Goal: Transaction & Acquisition: Obtain resource

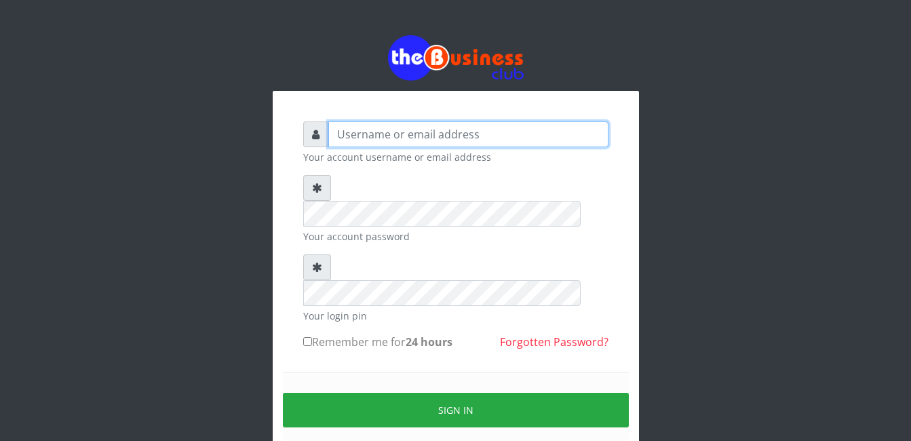
type input "gloworld1"
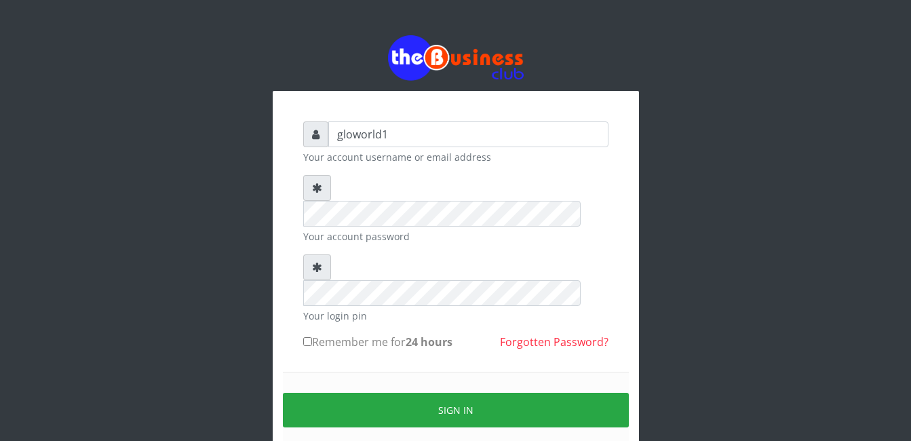
click at [307, 337] on input "Remember me for 24 hours" at bounding box center [307, 341] width 9 height 9
checkbox input "true"
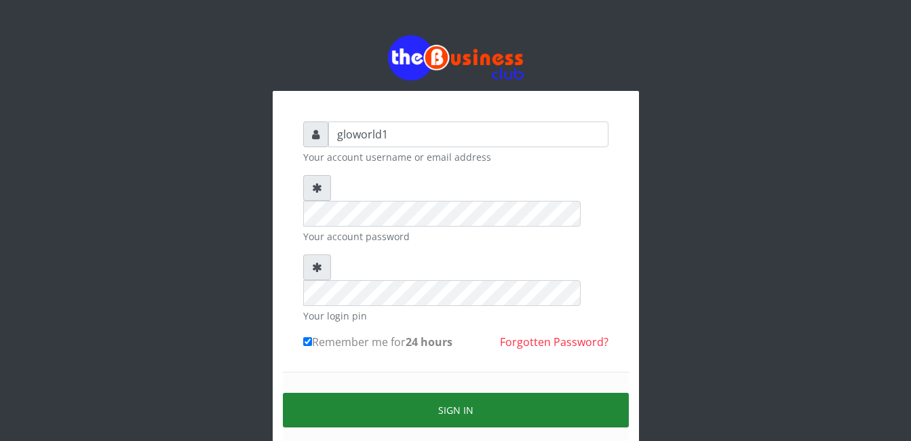
click at [467, 393] on button "Sign in" at bounding box center [456, 410] width 346 height 35
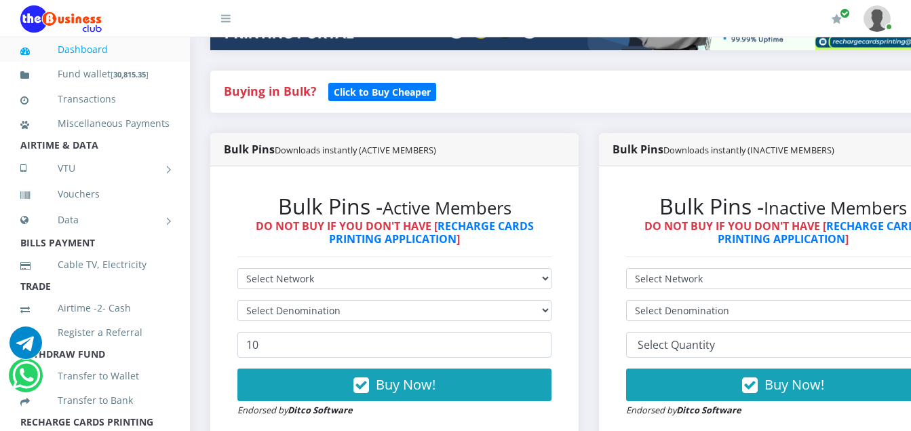
scroll to position [307, 0]
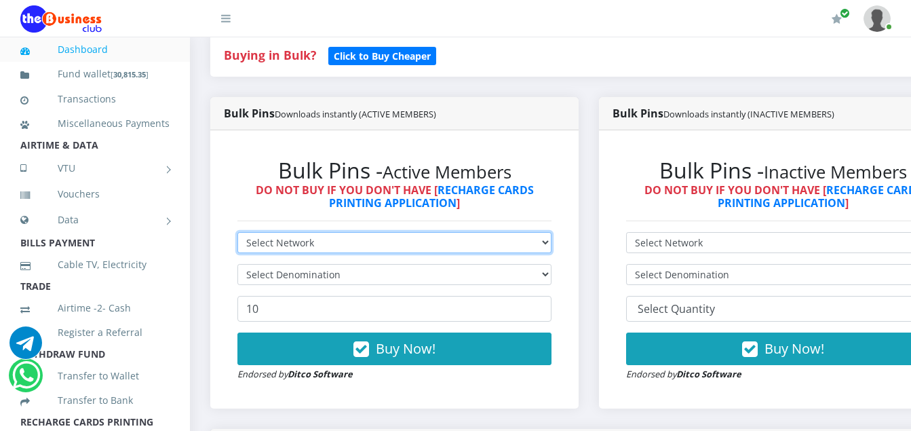
click at [313, 244] on select "Select Network MTN Globacom 9Mobile Airtel" at bounding box center [394, 242] width 314 height 21
select select "MTN"
click at [237, 234] on select "Select Network MTN Globacom 9Mobile Airtel" at bounding box center [394, 242] width 314 height 21
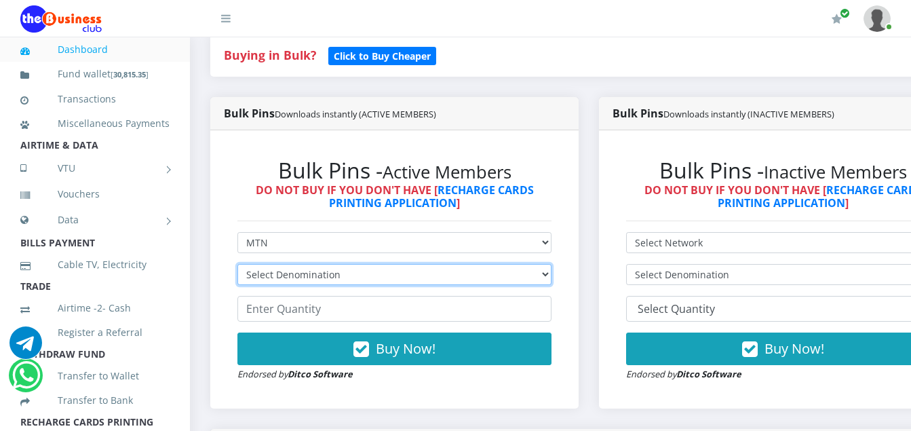
click at [338, 278] on select "Select Denomination MTN NGN100 - ₦96.94 MTN NGN200 - ₦193.88 MTN NGN400 - ₦387.…" at bounding box center [394, 274] width 314 height 21
select select "96.94-100"
click at [237, 266] on select "Select Denomination MTN NGN100 - ₦96.94 MTN NGN200 - ₦193.88 MTN NGN400 - ₦387.…" at bounding box center [394, 274] width 314 height 21
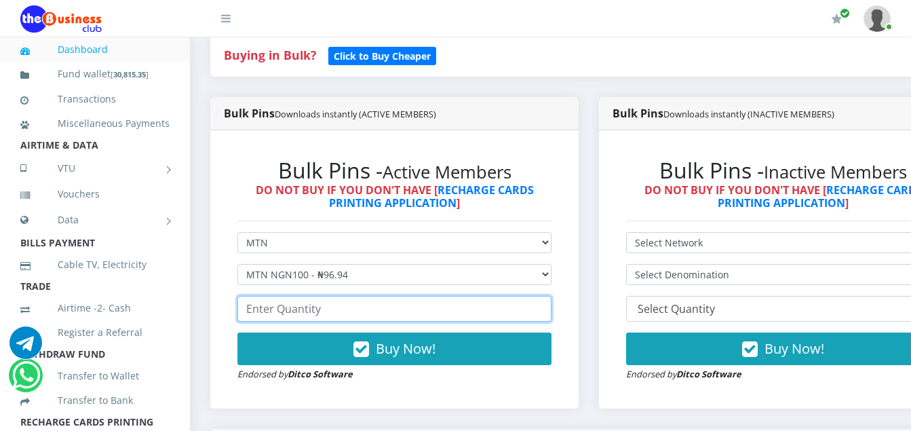
click at [318, 315] on input "number" at bounding box center [394, 309] width 314 height 26
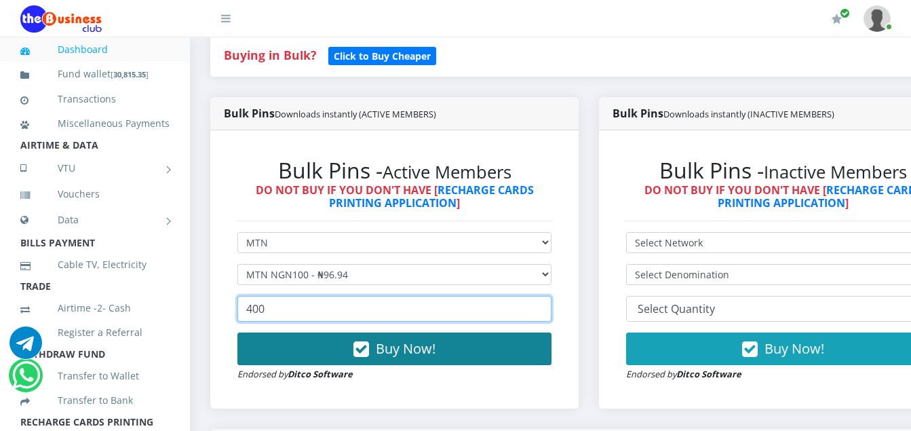
type input "400"
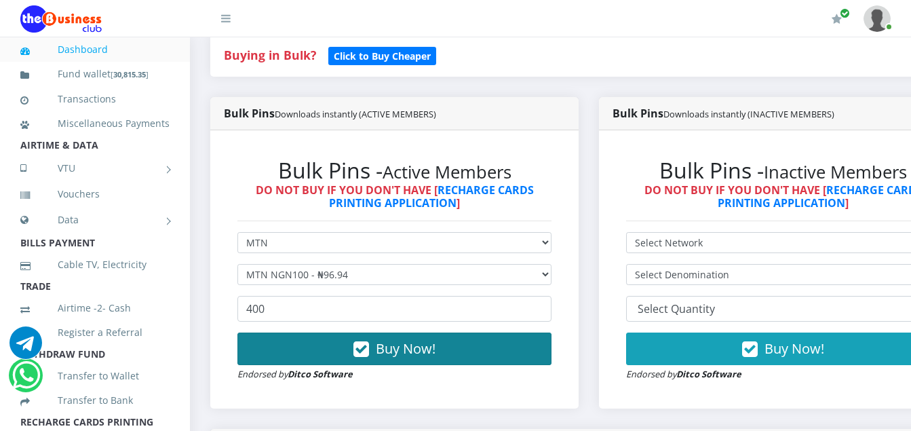
click at [369, 346] on icon "button" at bounding box center [361, 350] width 16 height 14
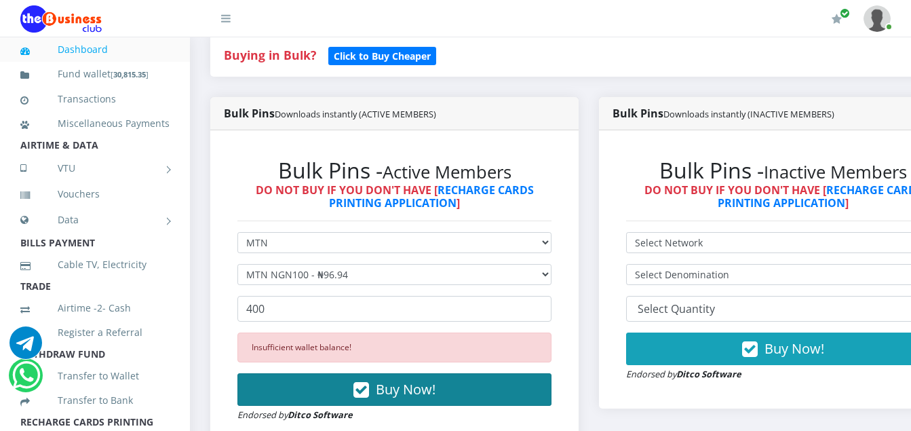
click at [368, 391] on icon "button" at bounding box center [361, 390] width 16 height 14
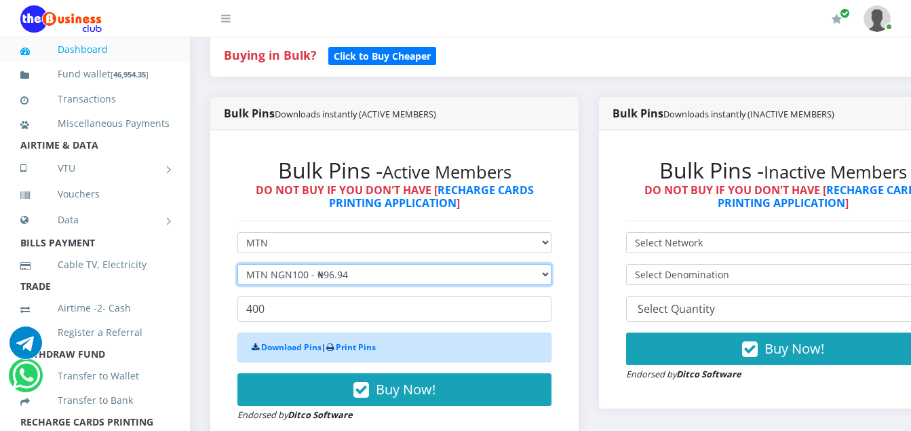
click at [352, 276] on select "Select Denomination MTN NGN100 - ₦96.94 MTN NGN200 - ₦193.88 MTN NGN400 - ₦387.…" at bounding box center [394, 274] width 314 height 21
select select "193.88-200"
click at [237, 266] on select "Select Denomination MTN NGN100 - ₦96.94 MTN NGN200 - ₦193.88 MTN NGN400 - ₦387.…" at bounding box center [394, 274] width 314 height 21
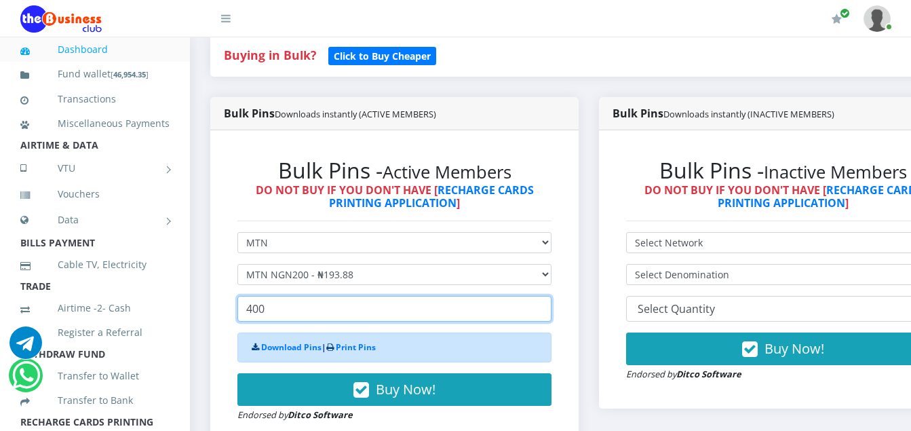
click at [266, 309] on input "400" at bounding box center [394, 309] width 314 height 26
type input "4"
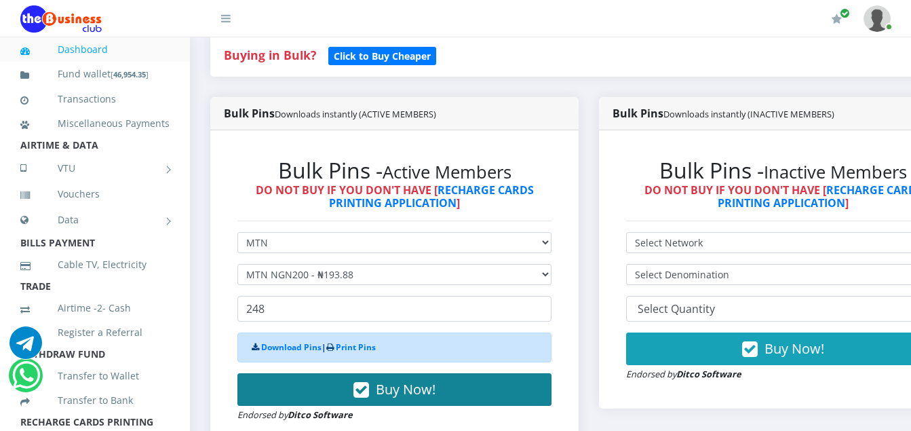
click at [369, 396] on icon "button" at bounding box center [361, 390] width 16 height 14
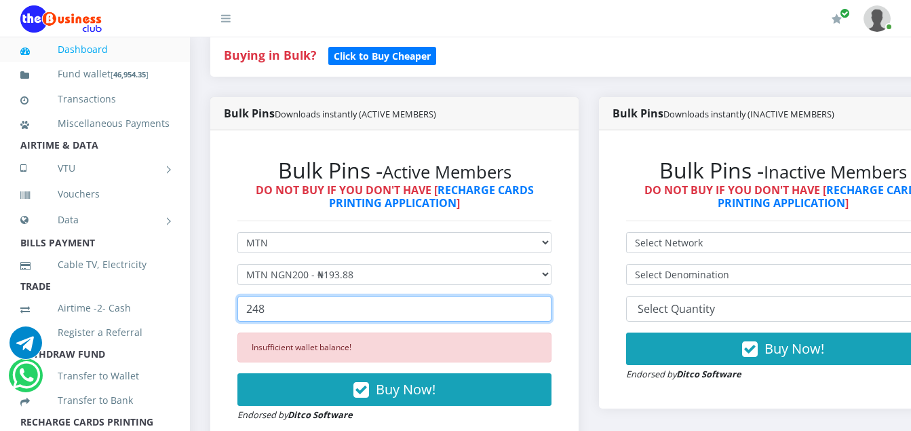
click at [269, 311] on input "248" at bounding box center [394, 309] width 314 height 26
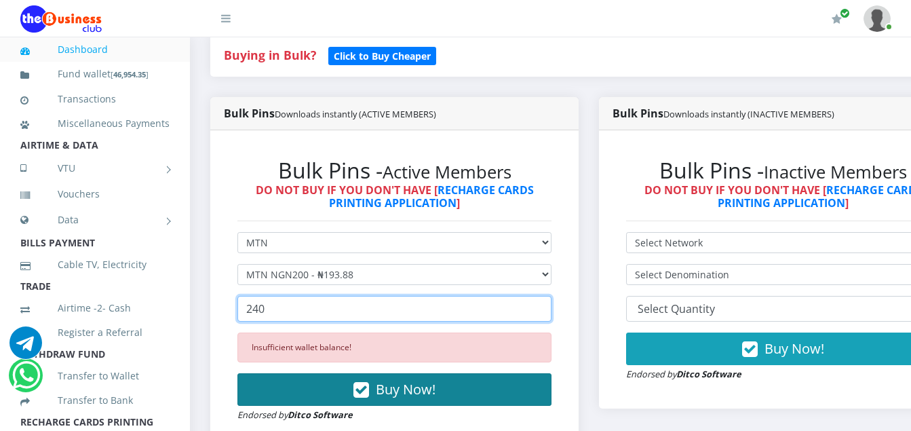
type input "240"
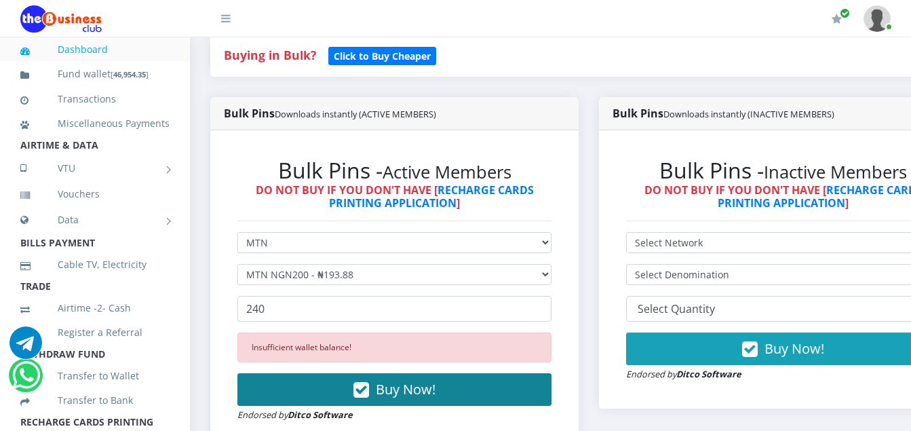
click at [365, 393] on icon "button" at bounding box center [361, 390] width 16 height 14
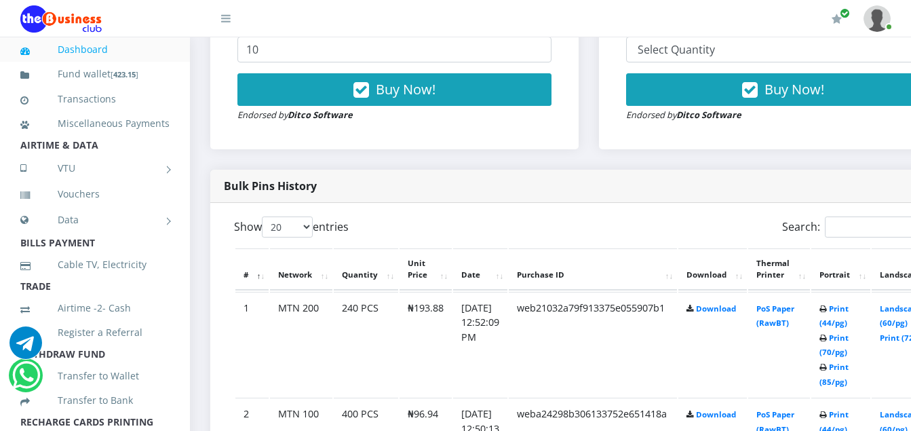
scroll to position [570, 0]
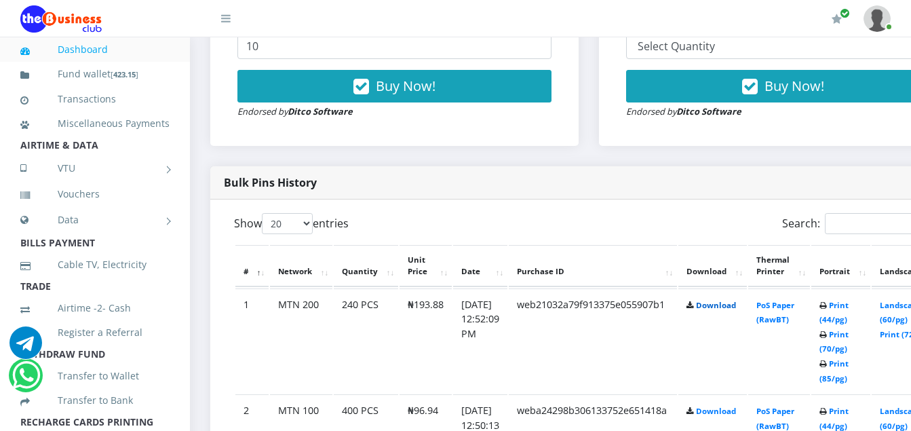
click at [736, 309] on link "Download" at bounding box center [716, 305] width 40 height 10
click at [736, 412] on link "Download" at bounding box center [716, 411] width 40 height 10
